Goal: Information Seeking & Learning: Learn about a topic

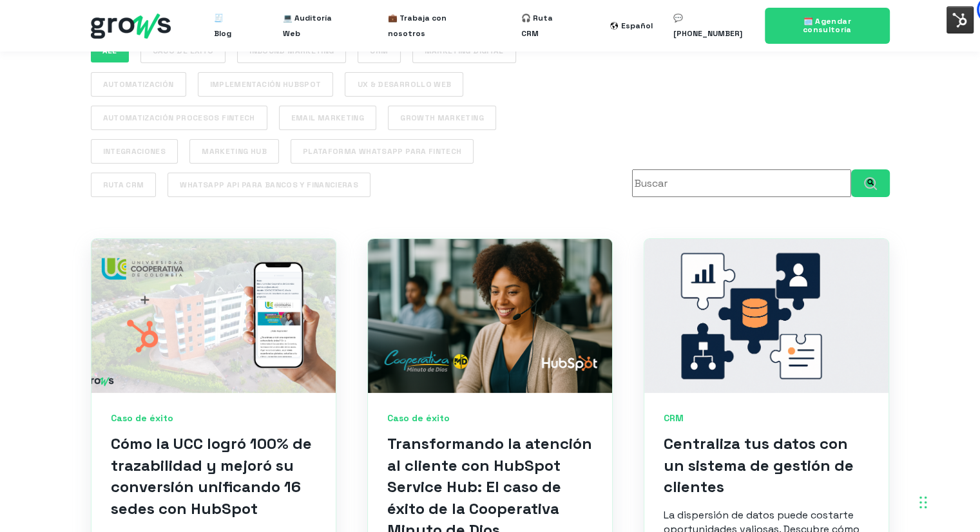
scroll to position [515, 0]
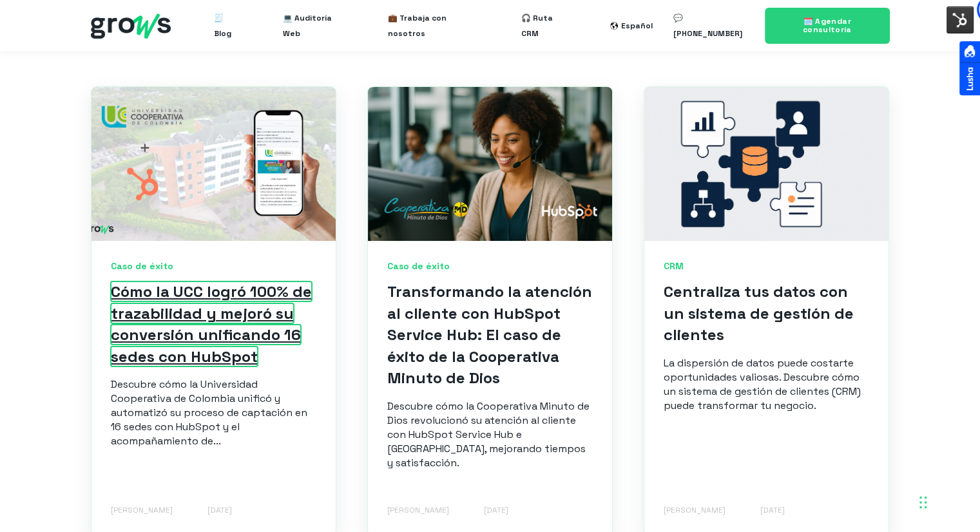
click at [222, 356] on link "Cómo la UCC logró 100% de trazabilidad y mejoró su conversión unificando 16 sed…" at bounding box center [211, 324] width 201 height 85
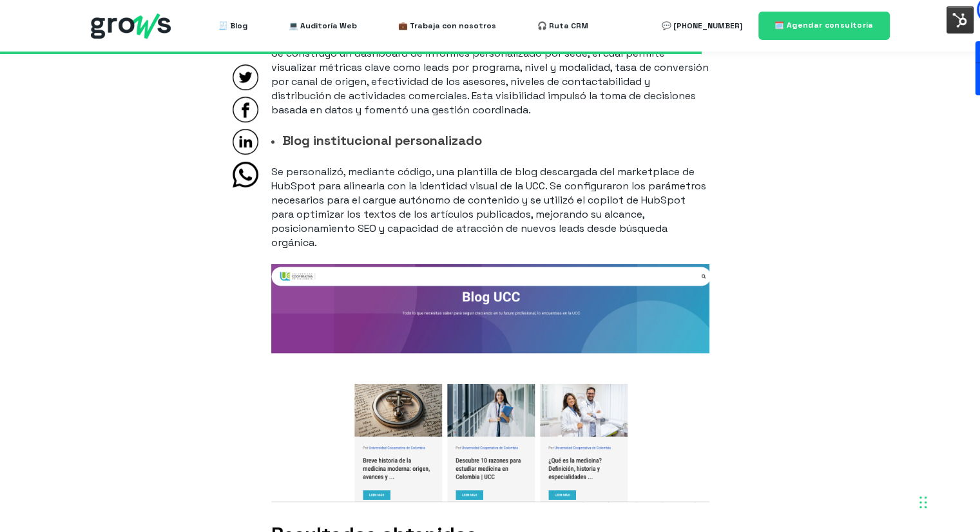
scroll to position [5348, 0]
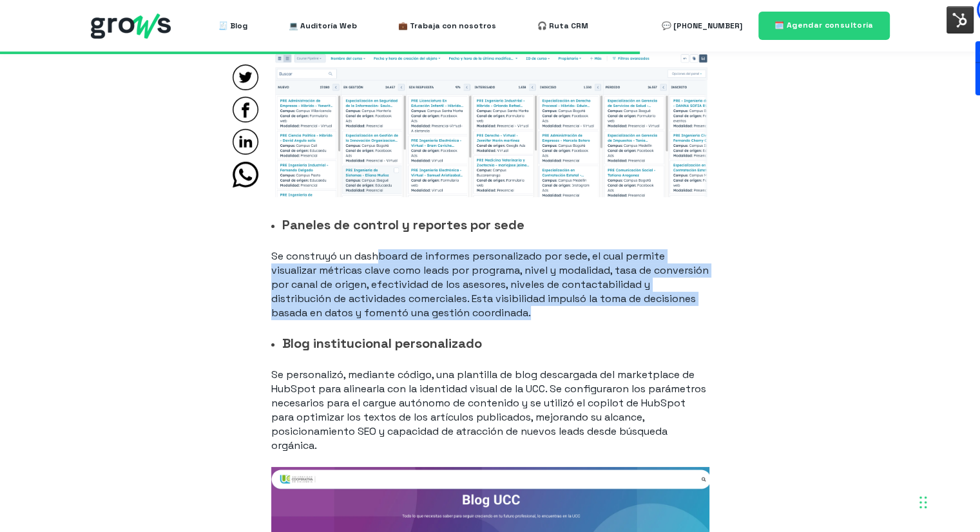
click at [690, 318] on p "Se construyó un dashboard de informes personalizado por sede, el cual permite v…" at bounding box center [490, 284] width 438 height 71
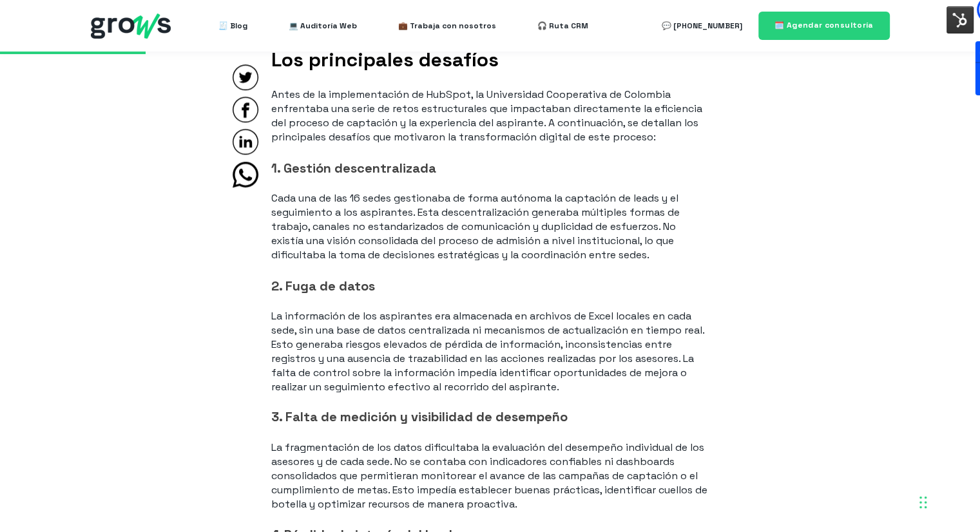
scroll to position [1224, 0]
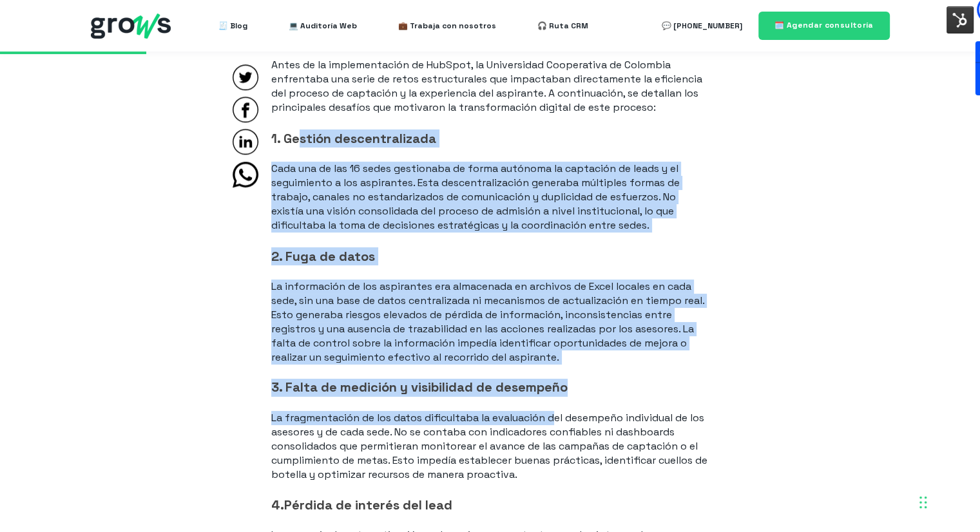
drag, startPoint x: 298, startPoint y: 136, endPoint x: 556, endPoint y: 398, distance: 367.2
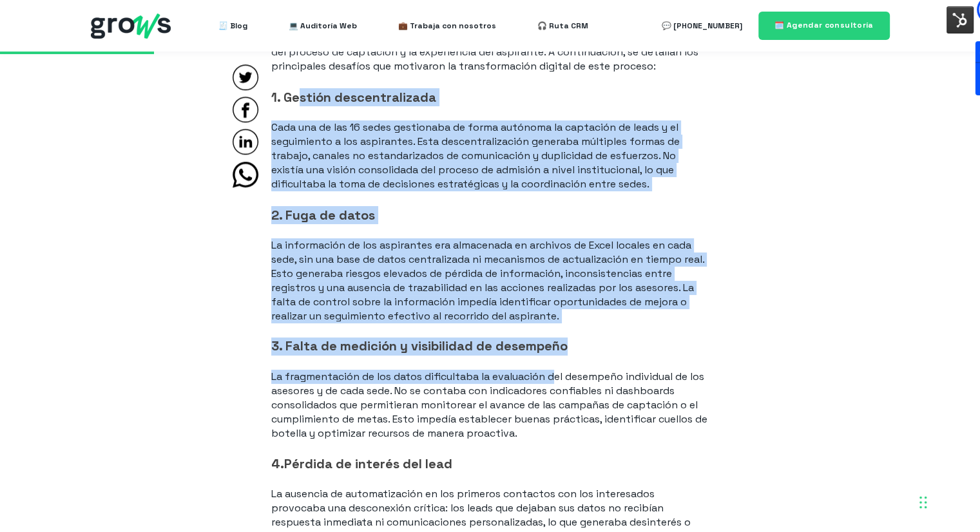
scroll to position [1289, 0]
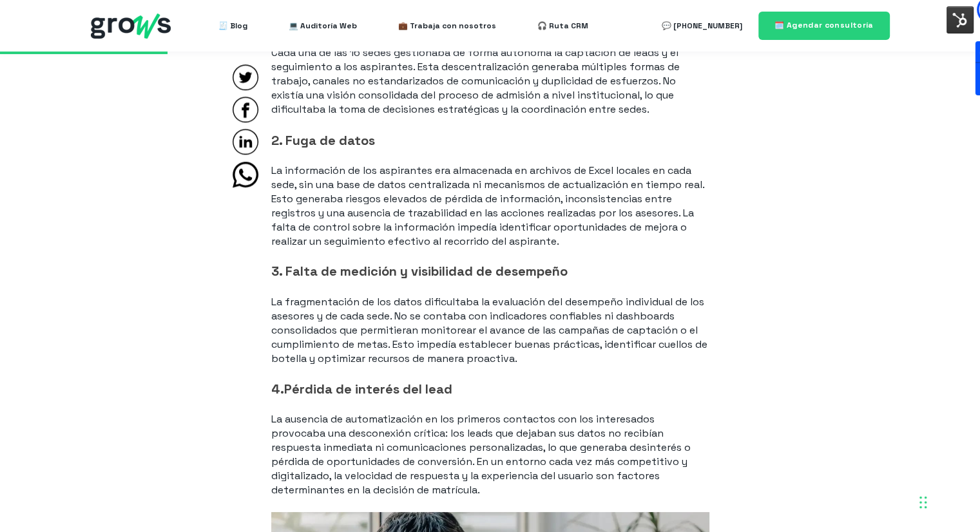
scroll to position [1417, 0]
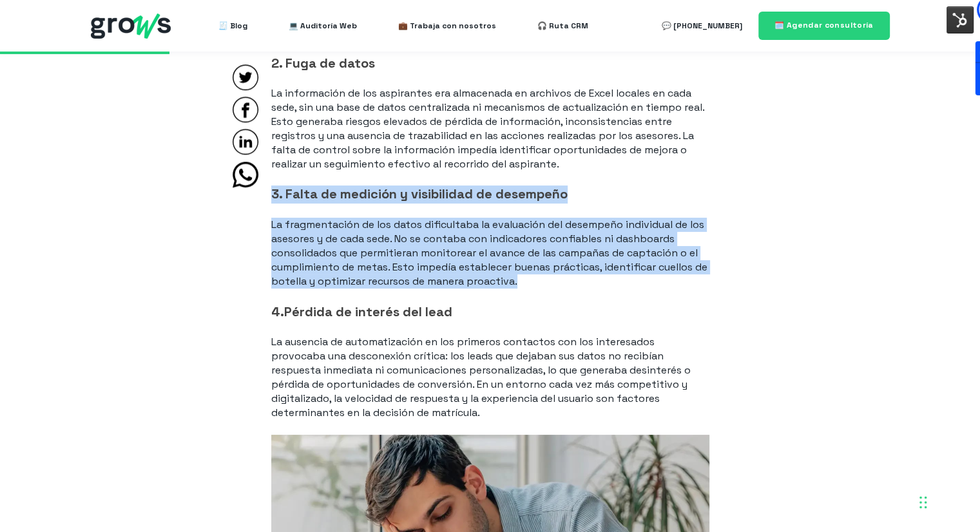
drag, startPoint x: 267, startPoint y: 194, endPoint x: 582, endPoint y: 281, distance: 326.8
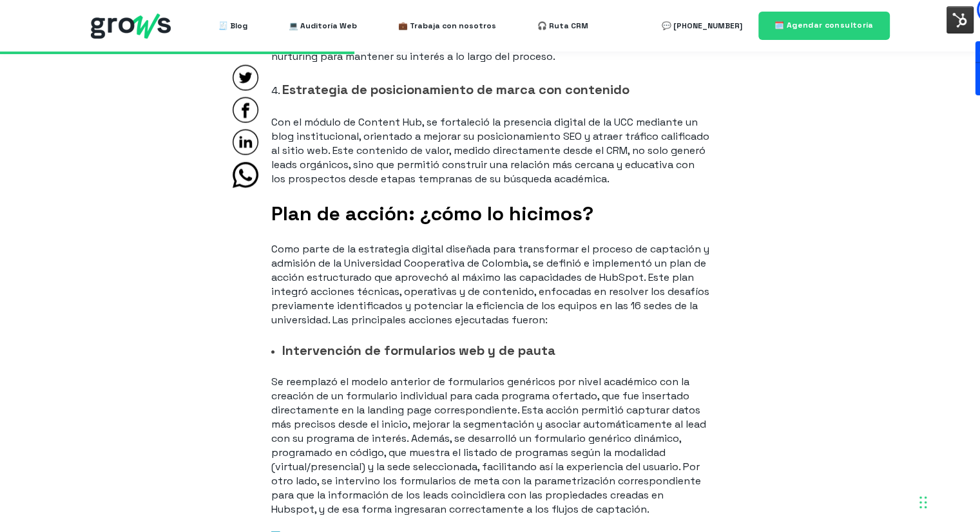
scroll to position [2964, 0]
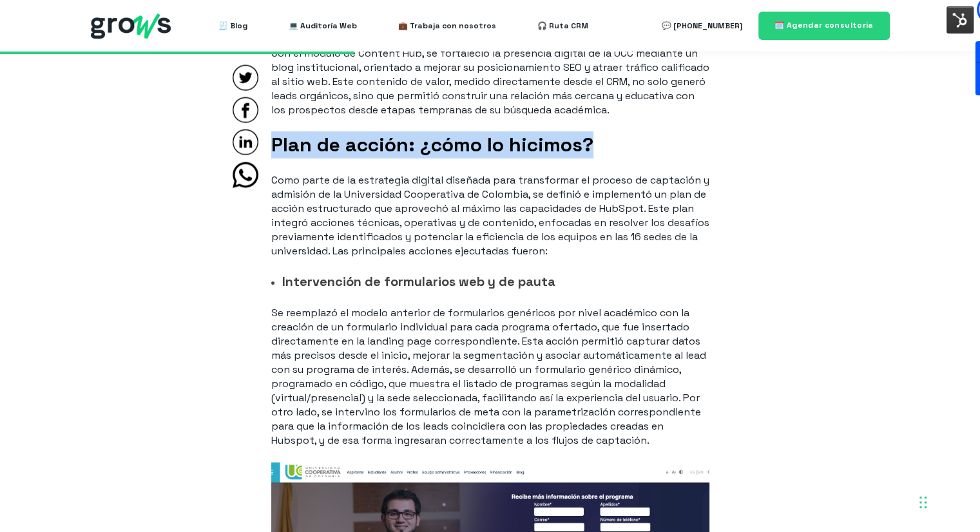
drag, startPoint x: 271, startPoint y: 144, endPoint x: 693, endPoint y: 144, distance: 422.7
click at [693, 144] on h2 "Plan de acción: ¿cómo lo hicimos?" at bounding box center [490, 144] width 438 height 27
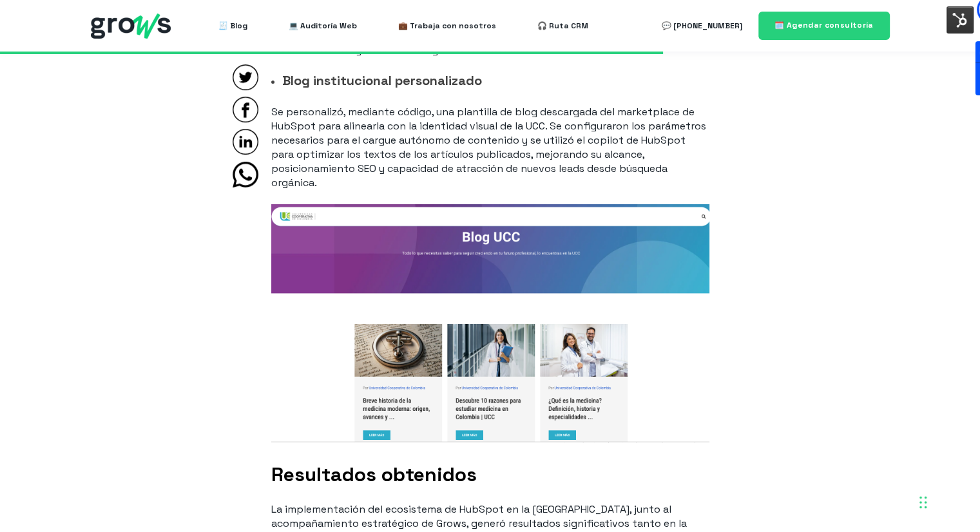
scroll to position [5670, 0]
